Goal: Task Accomplishment & Management: Use online tool/utility

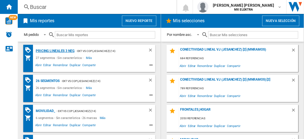
click at [55, 50] on div "Pricing lineales 3 neg" at bounding box center [54, 50] width 40 height 7
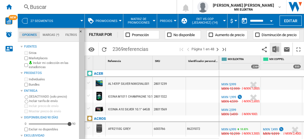
click at [276, 49] on img "Descargar en Excel" at bounding box center [275, 49] width 7 height 7
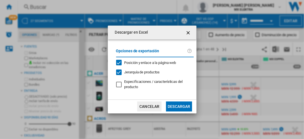
click at [179, 106] on button "Descargar" at bounding box center [179, 106] width 26 height 10
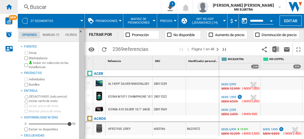
click at [9, 7] on ng-md-icon "Inicio" at bounding box center [9, 6] width 7 height 7
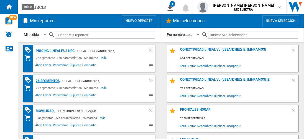
click at [48, 80] on div "26 segmentos" at bounding box center [46, 80] width 25 height 7
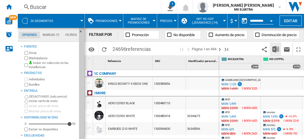
click at [276, 49] on img "Descargar en Excel" at bounding box center [275, 49] width 7 height 7
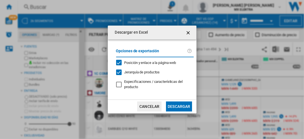
click at [179, 106] on button "Descargar" at bounding box center [179, 106] width 26 height 10
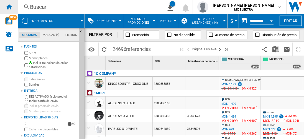
click at [9, 7] on ng-md-icon "Inicio" at bounding box center [9, 6] width 7 height 7
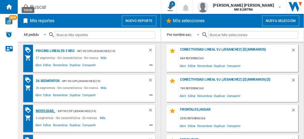
click at [44, 110] on div "MOVILIDAD_" at bounding box center [44, 110] width 21 height 7
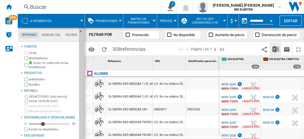
click at [276, 49] on img "Descargar en Excel" at bounding box center [275, 49] width 7 height 7
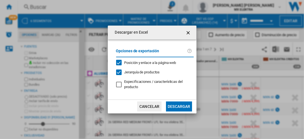
click at [179, 106] on button "Descargar" at bounding box center [179, 106] width 26 height 10
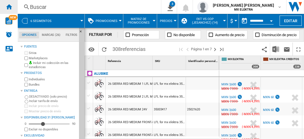
click at [9, 7] on ng-md-icon "Inicio" at bounding box center [9, 6] width 7 height 7
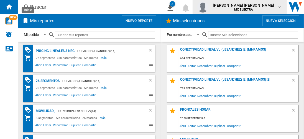
click at [249, 7] on span "[PERSON_NAME] [PERSON_NAME]" at bounding box center [243, 5] width 61 height 6
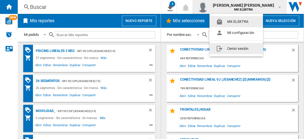
click at [237, 48] on button "Cerrar sesión" at bounding box center [235, 48] width 53 height 11
